Goal: Obtain resource: Obtain resource

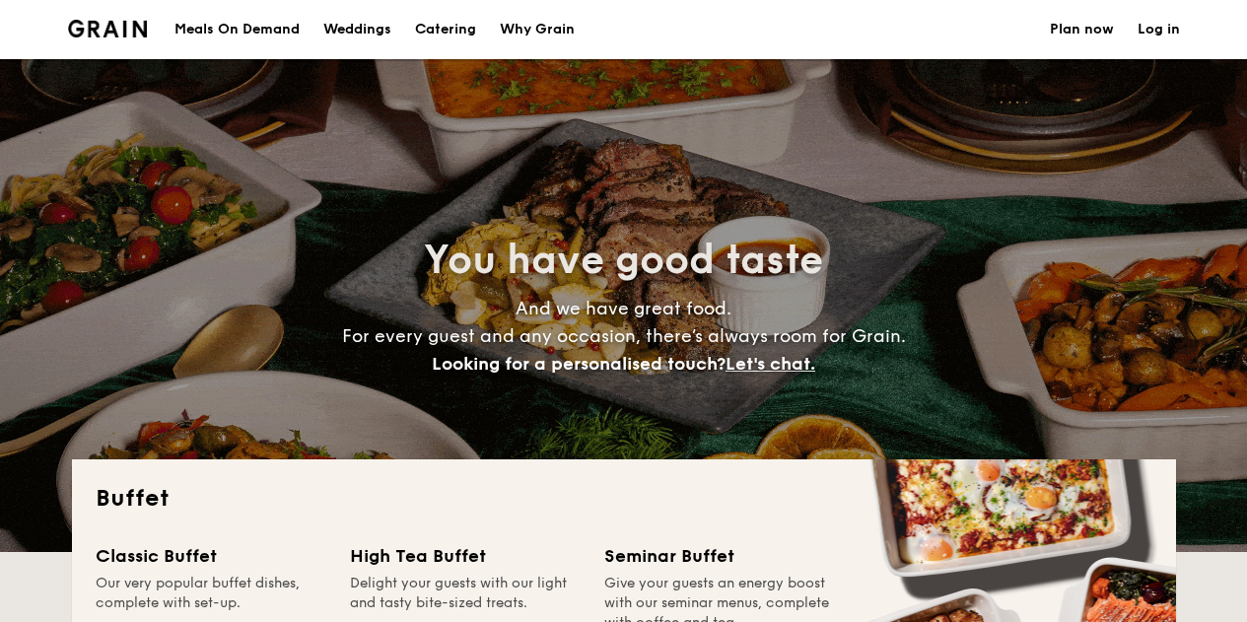
select select
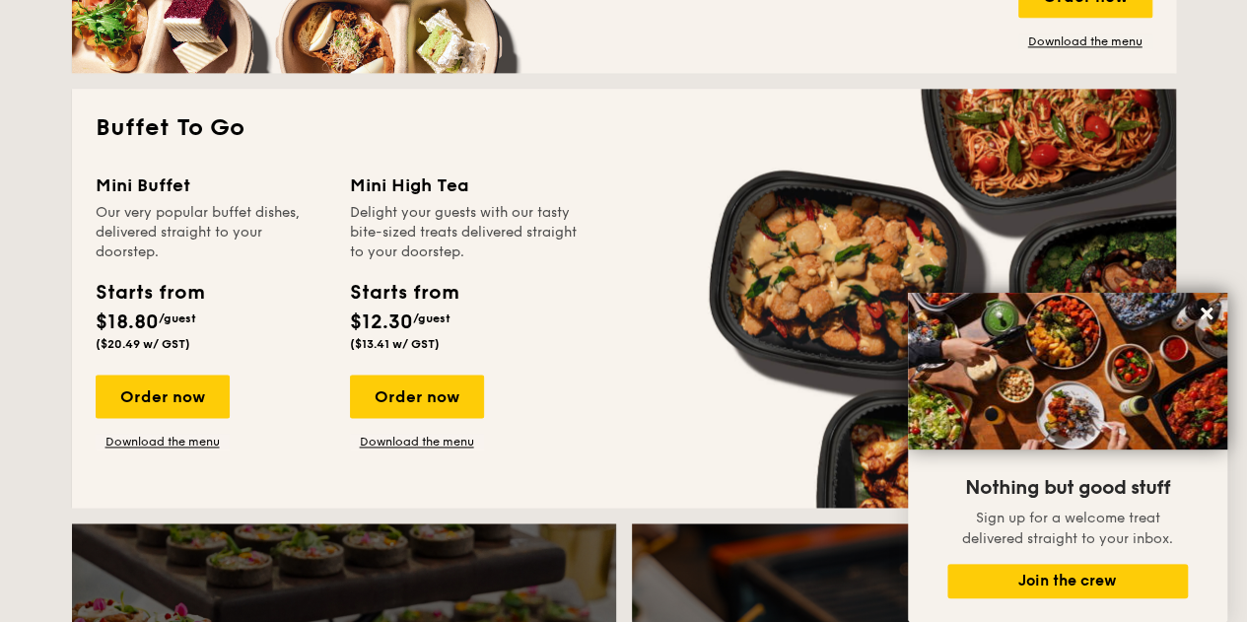
scroll to position [1242, 0]
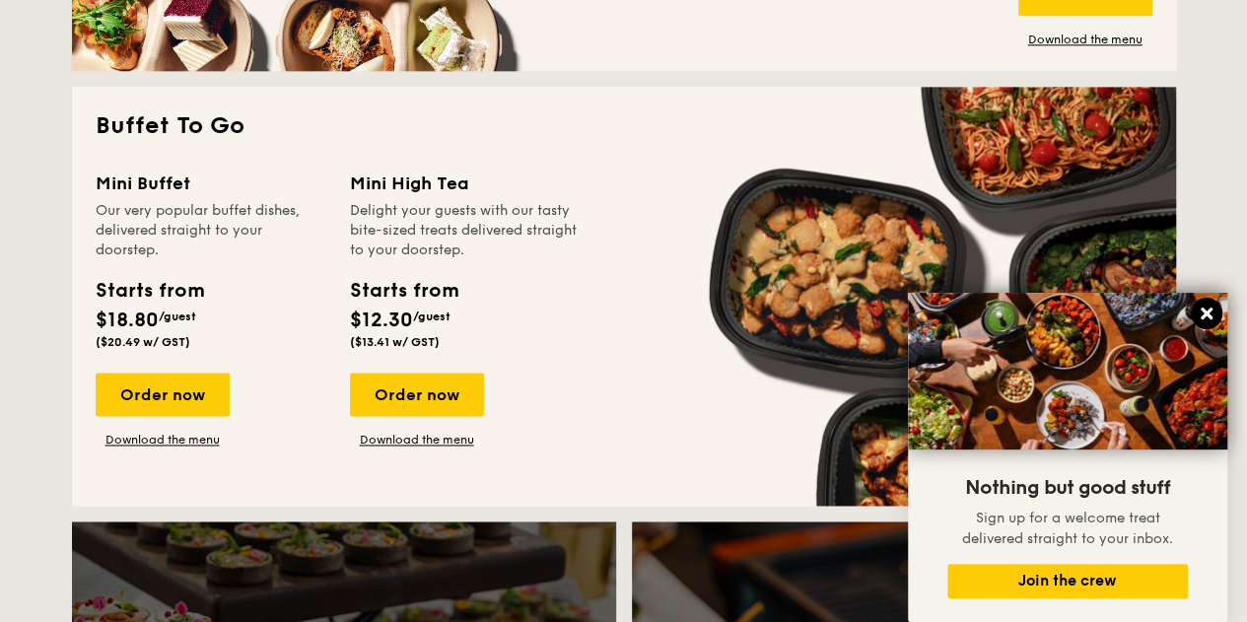
click at [1203, 306] on icon at bounding box center [1207, 314] width 18 height 18
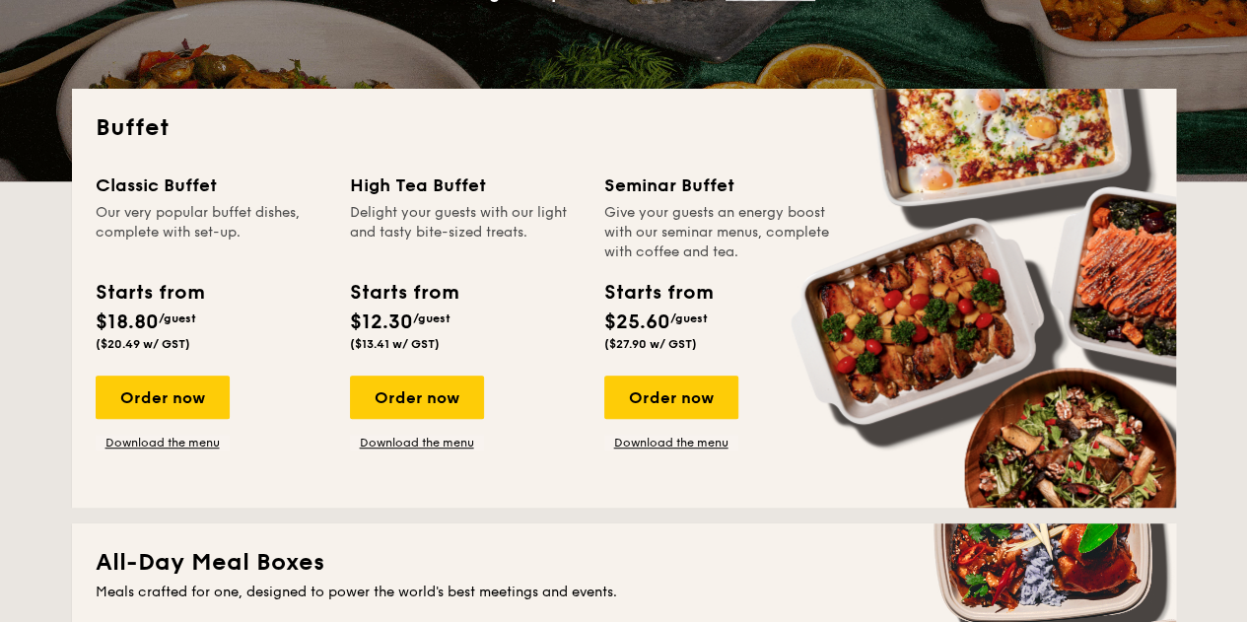
scroll to position [373, 0]
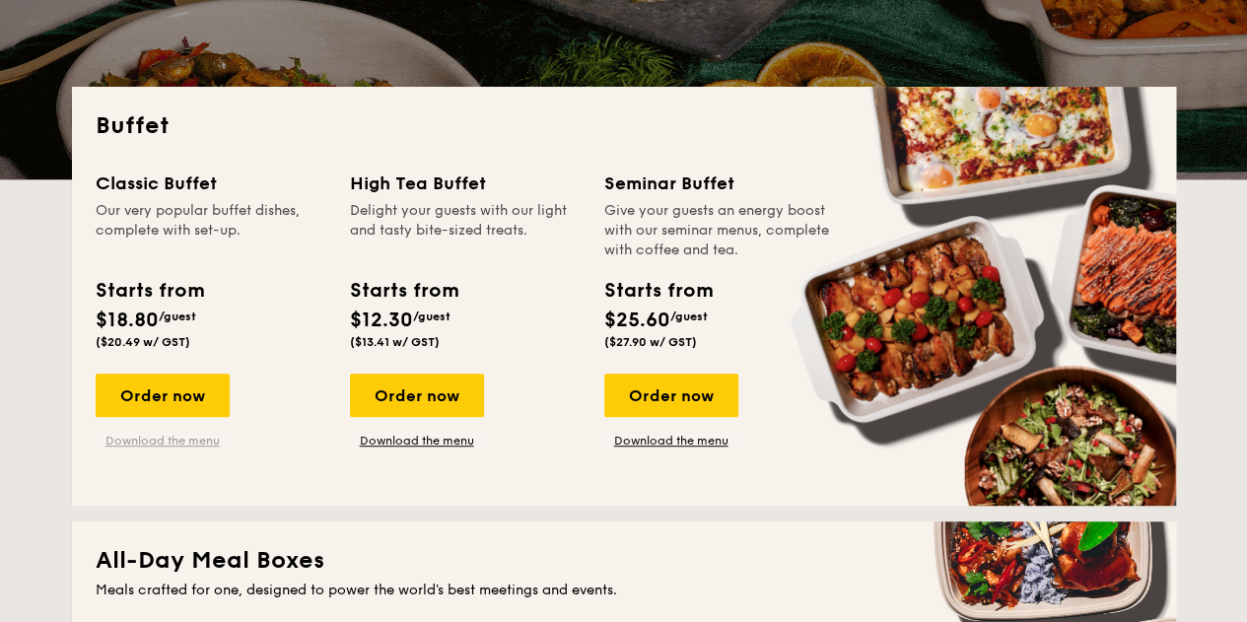
click at [191, 438] on link "Download the menu" at bounding box center [163, 441] width 134 height 16
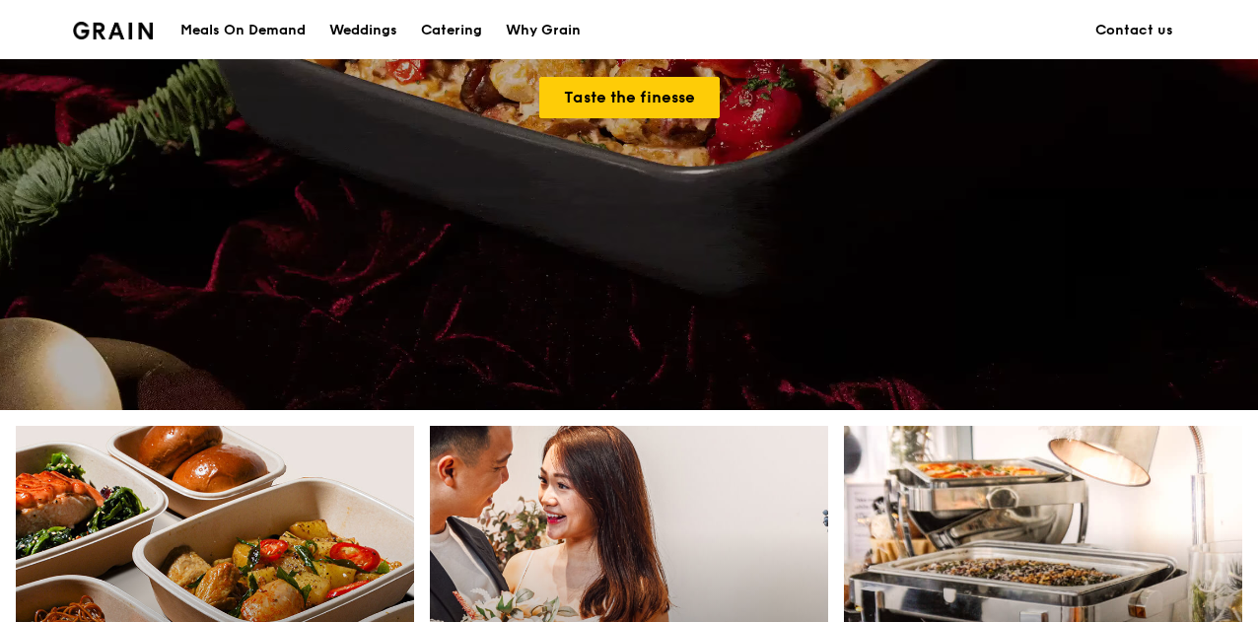
scroll to position [405, 0]
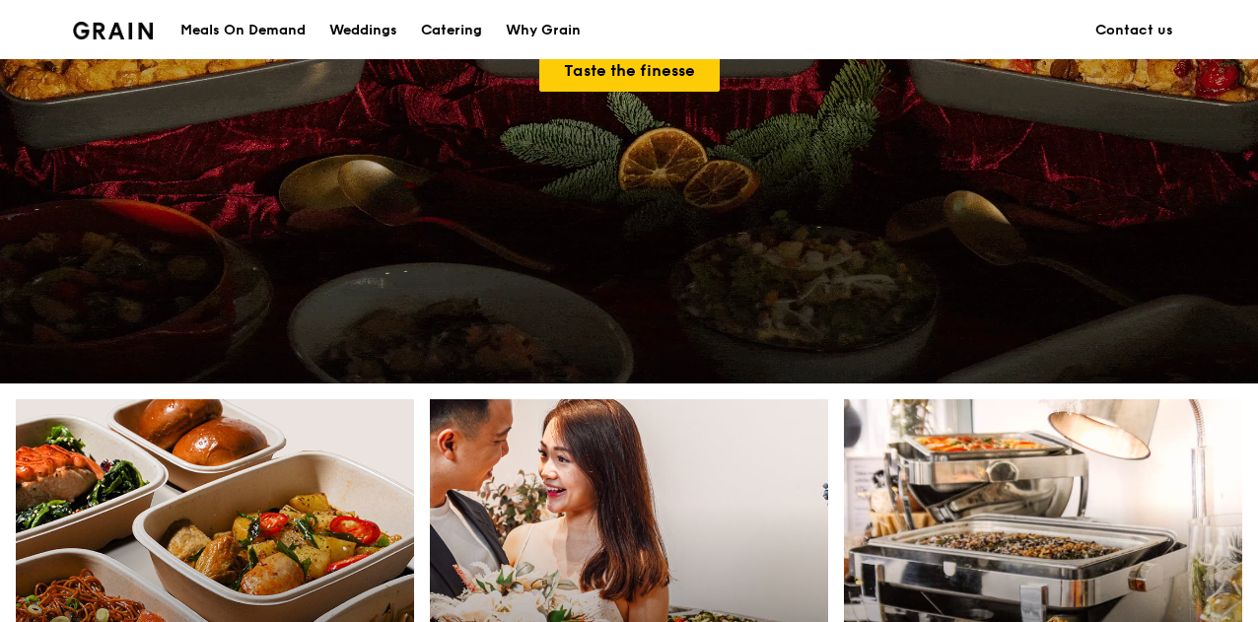
click at [465, 30] on div "Catering" at bounding box center [451, 30] width 61 height 59
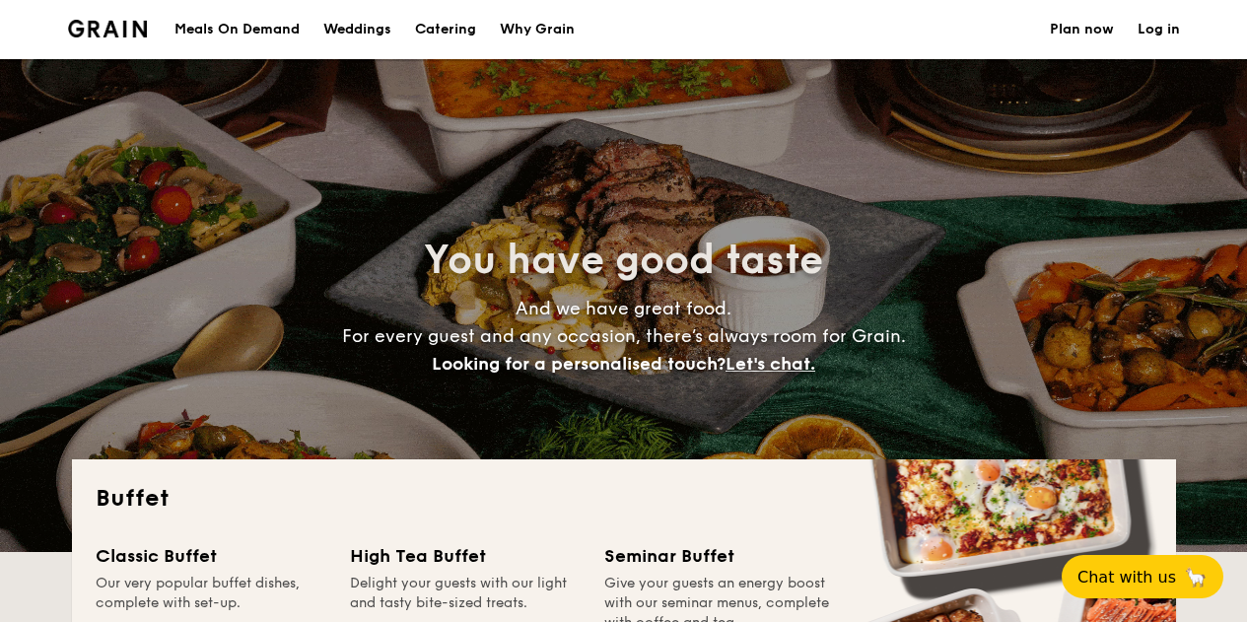
select select
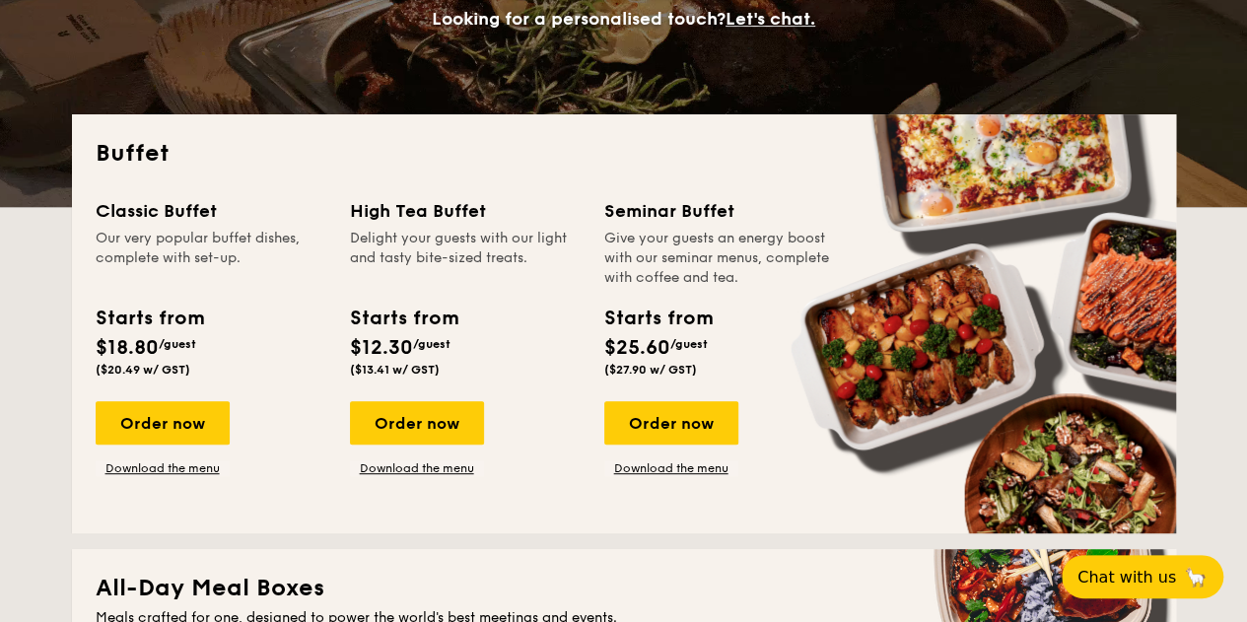
scroll to position [398, 0]
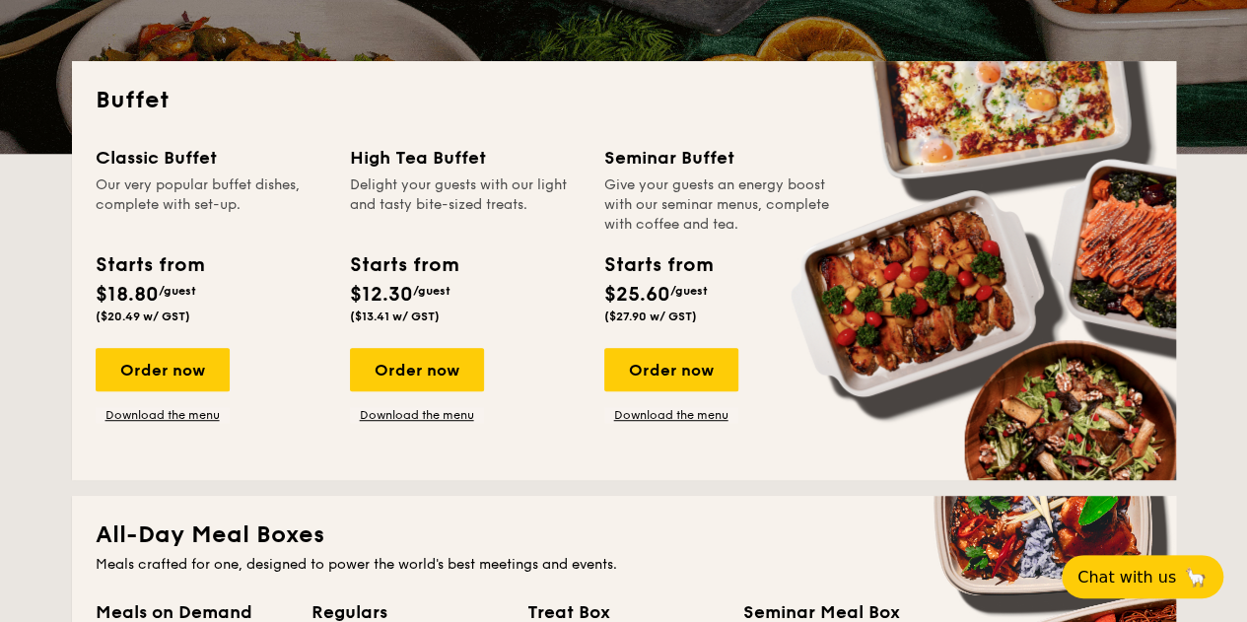
click at [227, 230] on div "Our very popular buffet dishes, complete with set-up." at bounding box center [211, 205] width 231 height 59
click at [193, 418] on link "Download the menu" at bounding box center [163, 415] width 134 height 16
click at [160, 419] on link "Download the menu" at bounding box center [163, 415] width 134 height 16
